Goal: Task Accomplishment & Management: Manage account settings

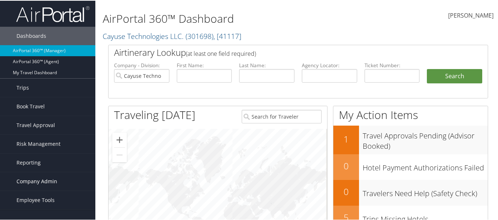
click at [28, 185] on span "Company Admin" at bounding box center [36, 180] width 41 height 18
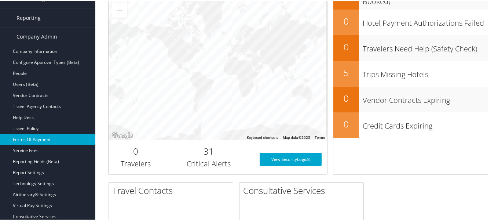
scroll to position [147, 0]
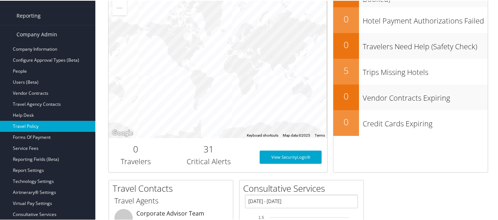
click at [28, 128] on link "Travel Policy" at bounding box center [47, 125] width 95 height 11
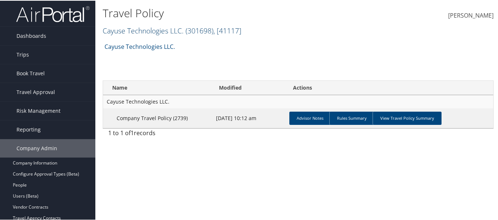
click at [158, 32] on link "Cayuse Technologies LLC. ( 301698 ) , [ 41117 ]" at bounding box center [172, 30] width 139 height 10
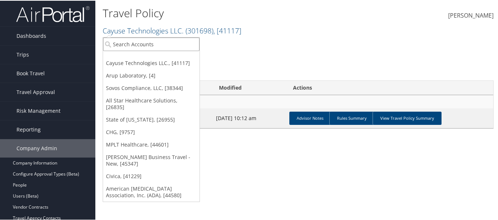
click at [145, 47] on input "search" at bounding box center [151, 44] width 96 height 14
click at [148, 43] on input "search" at bounding box center [151, 44] width 96 height 14
type input "[PERSON_NAME]"
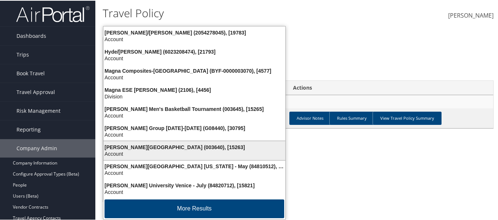
click at [178, 154] on div "Account" at bounding box center [194, 153] width 191 height 7
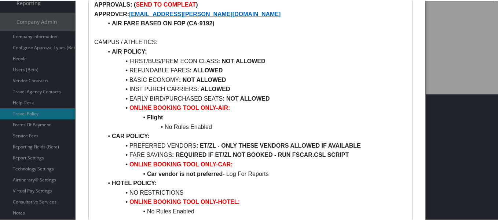
scroll to position [126, 0]
